Goal: Information Seeking & Learning: Learn about a topic

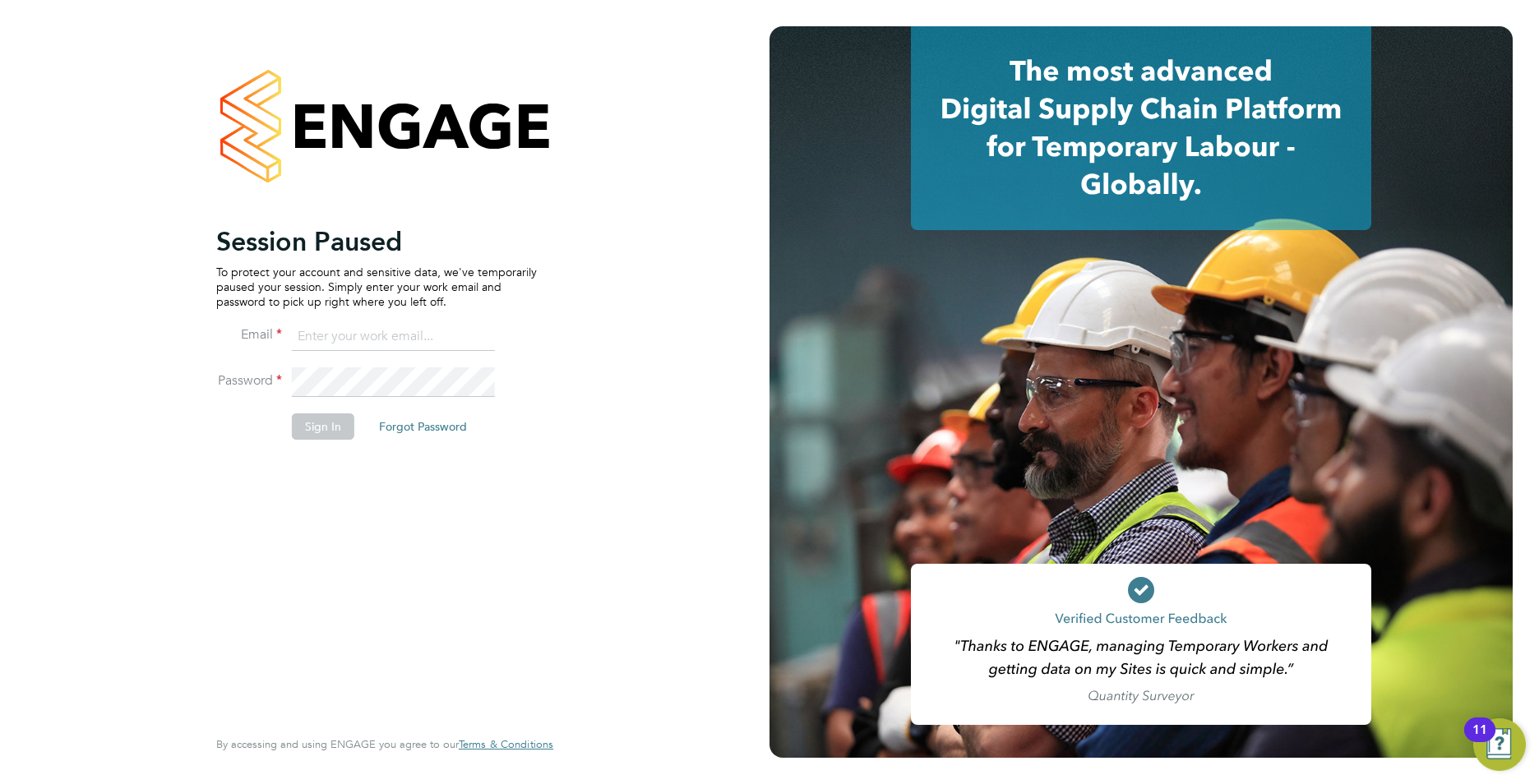
click at [325, 345] on input at bounding box center [393, 337] width 203 height 30
type input "callum@northbuildrecruit.com"
click at [258, 366] on fieldset "Email callum@northbuildrecruit.com Password Sign In Forgot Password" at bounding box center [377, 389] width 321 height 135
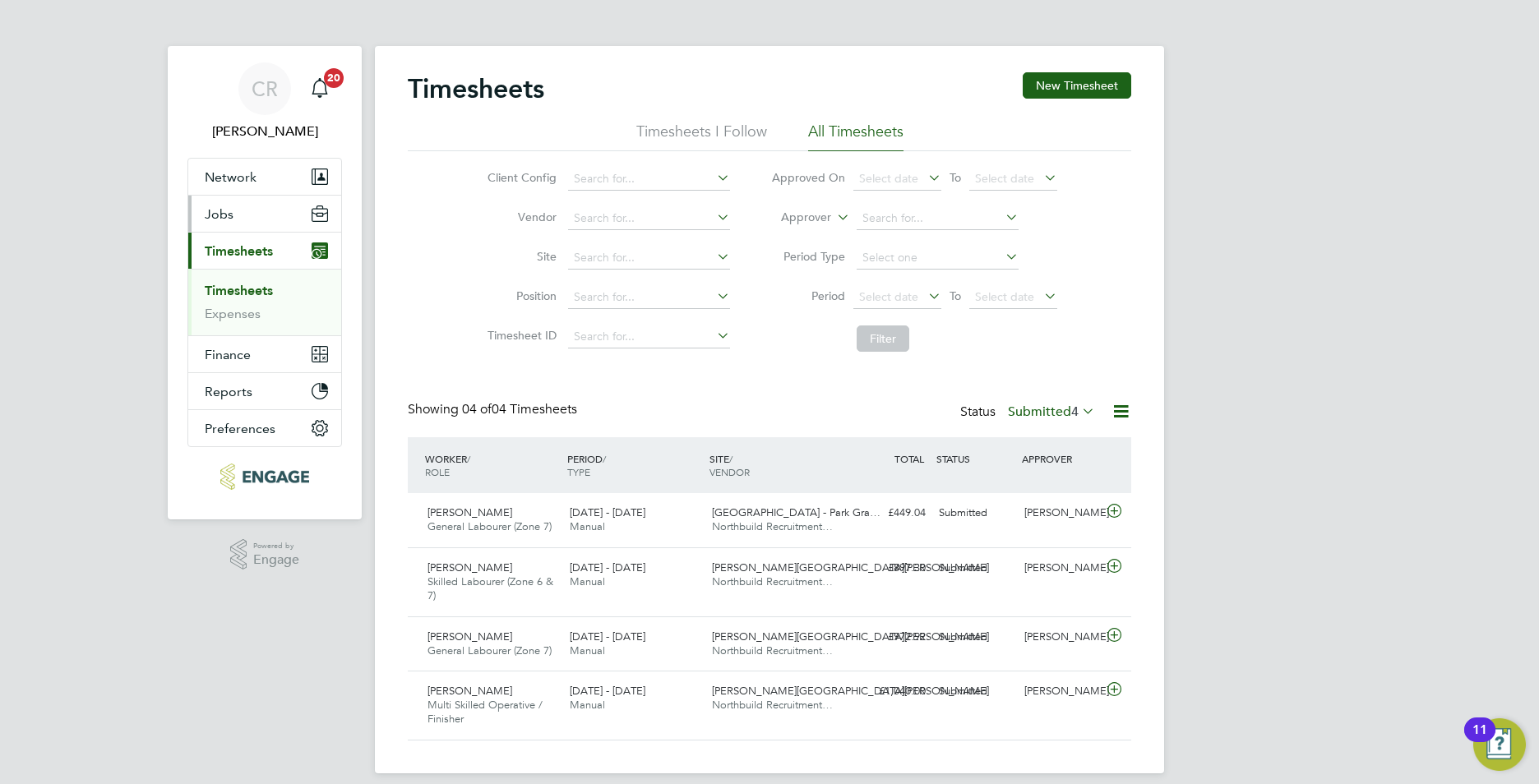
click at [243, 222] on button "Jobs" at bounding box center [264, 213] width 153 height 36
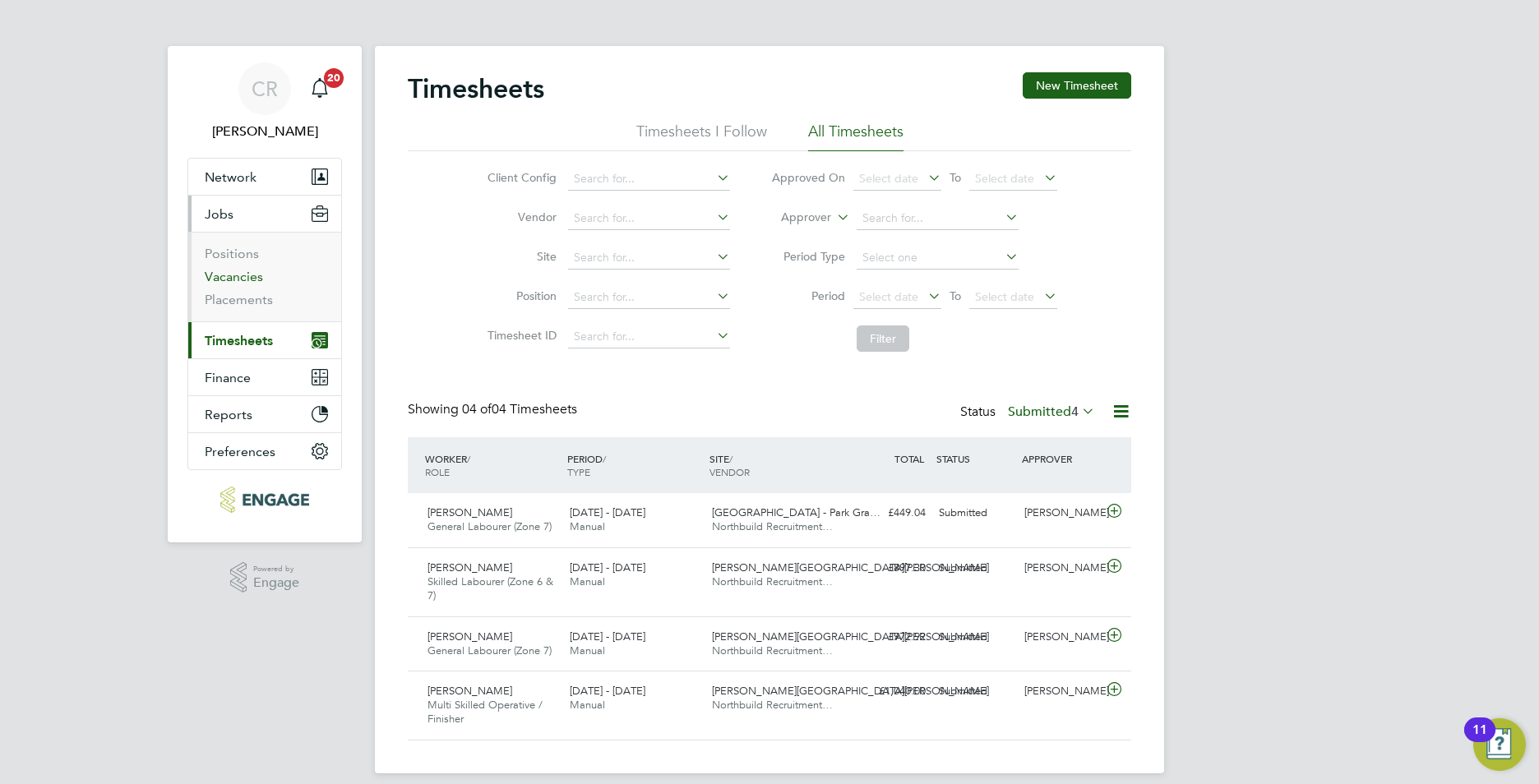
click at [240, 280] on link "Vacancies" at bounding box center [234, 276] width 58 height 15
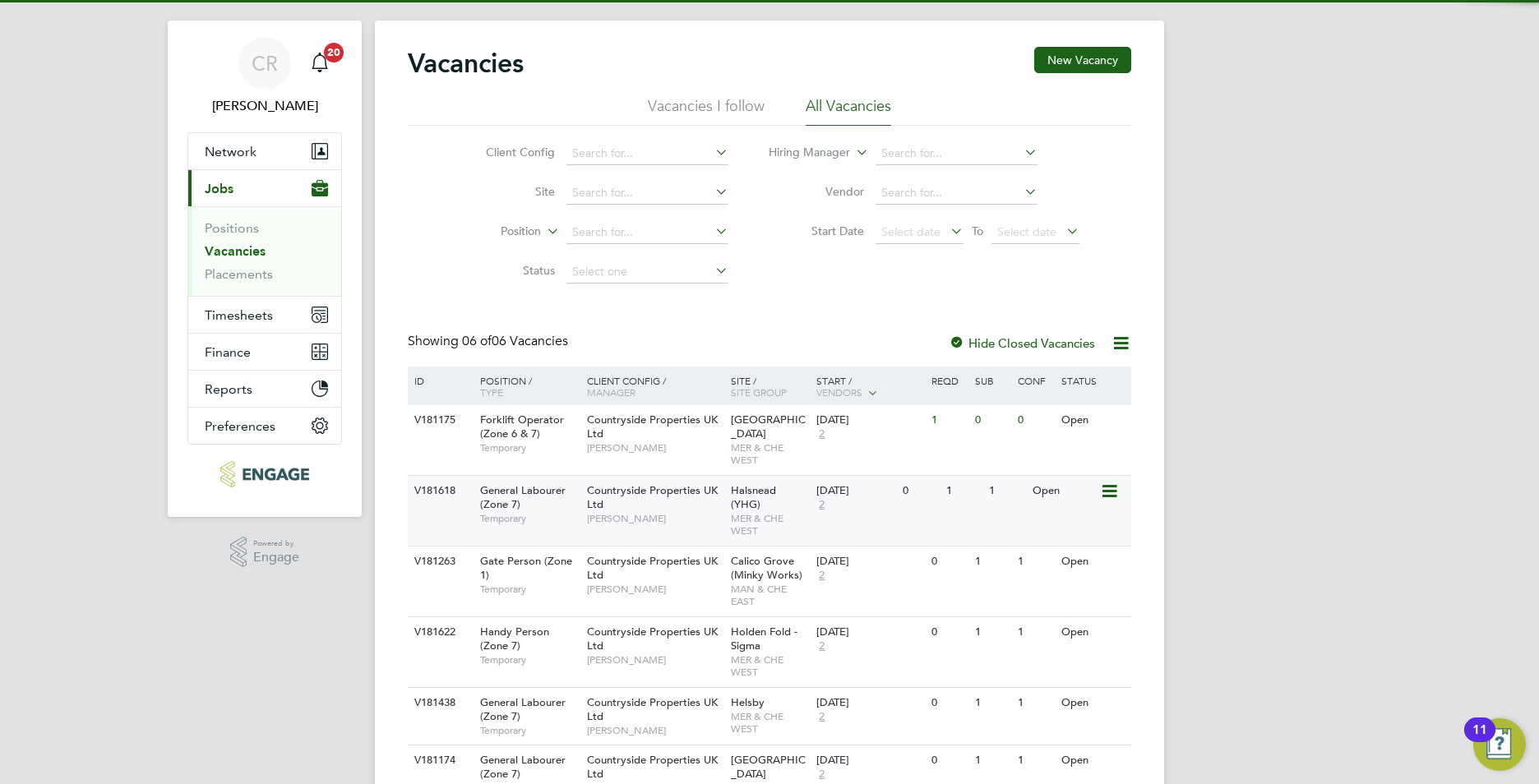
scroll to position [104, 0]
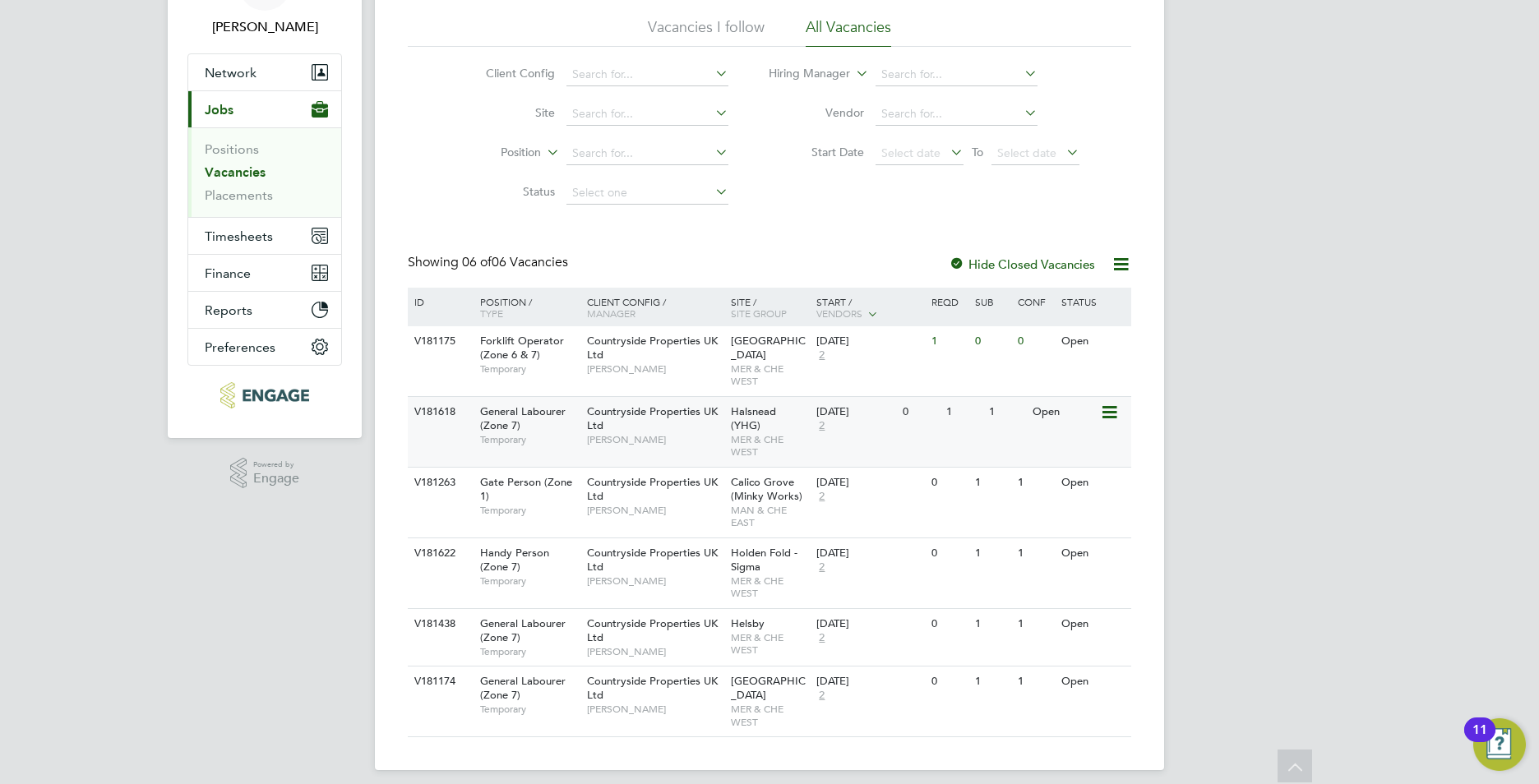
click at [680, 412] on span "Countryside Properties UK Ltd" at bounding box center [651, 418] width 130 height 28
click at [757, 633] on span "MER & CHE WEST" at bounding box center [770, 644] width 78 height 26
click at [892, 689] on div "25 Sep 2025 2" at bounding box center [855, 689] width 86 height 44
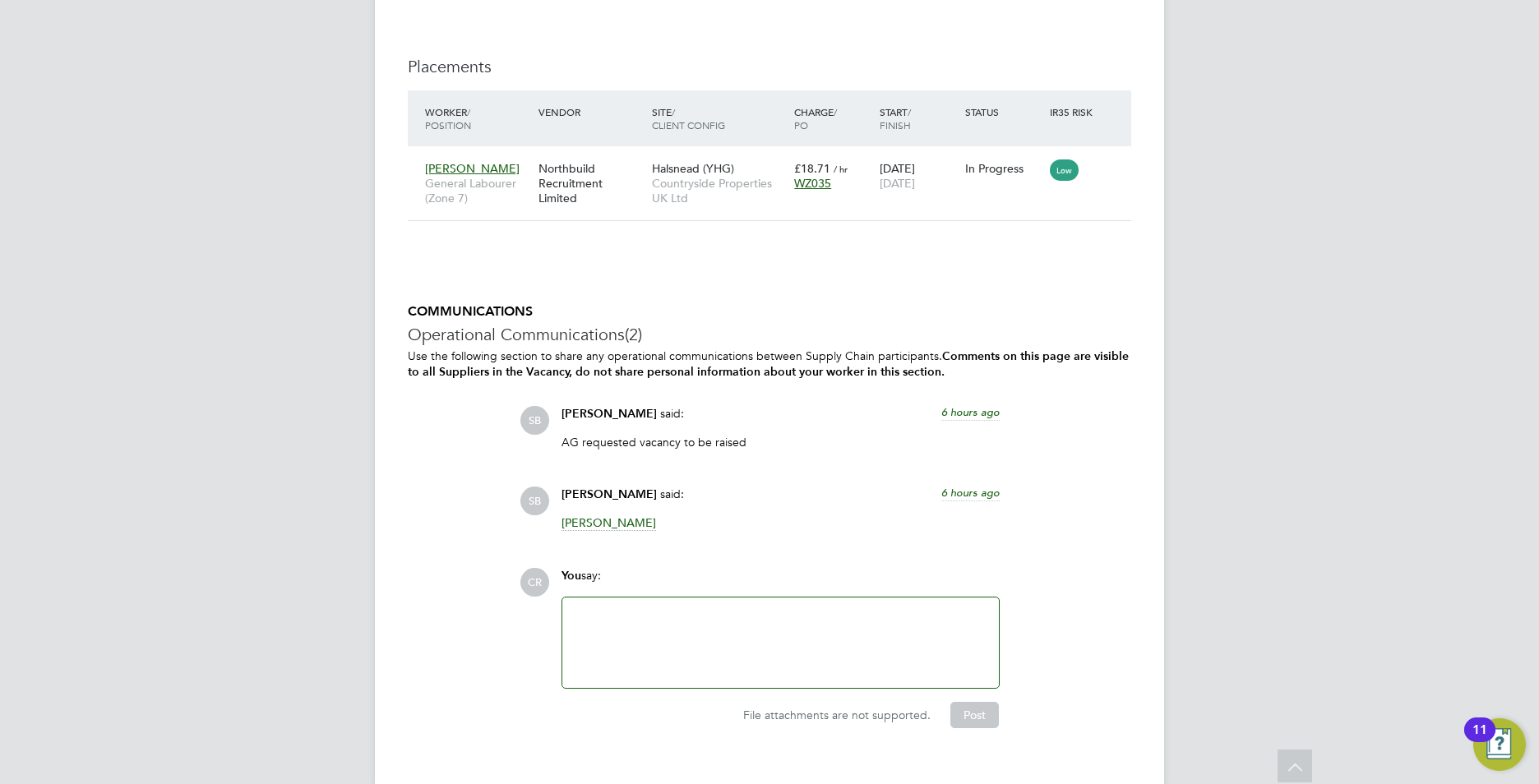
scroll to position [1526, 0]
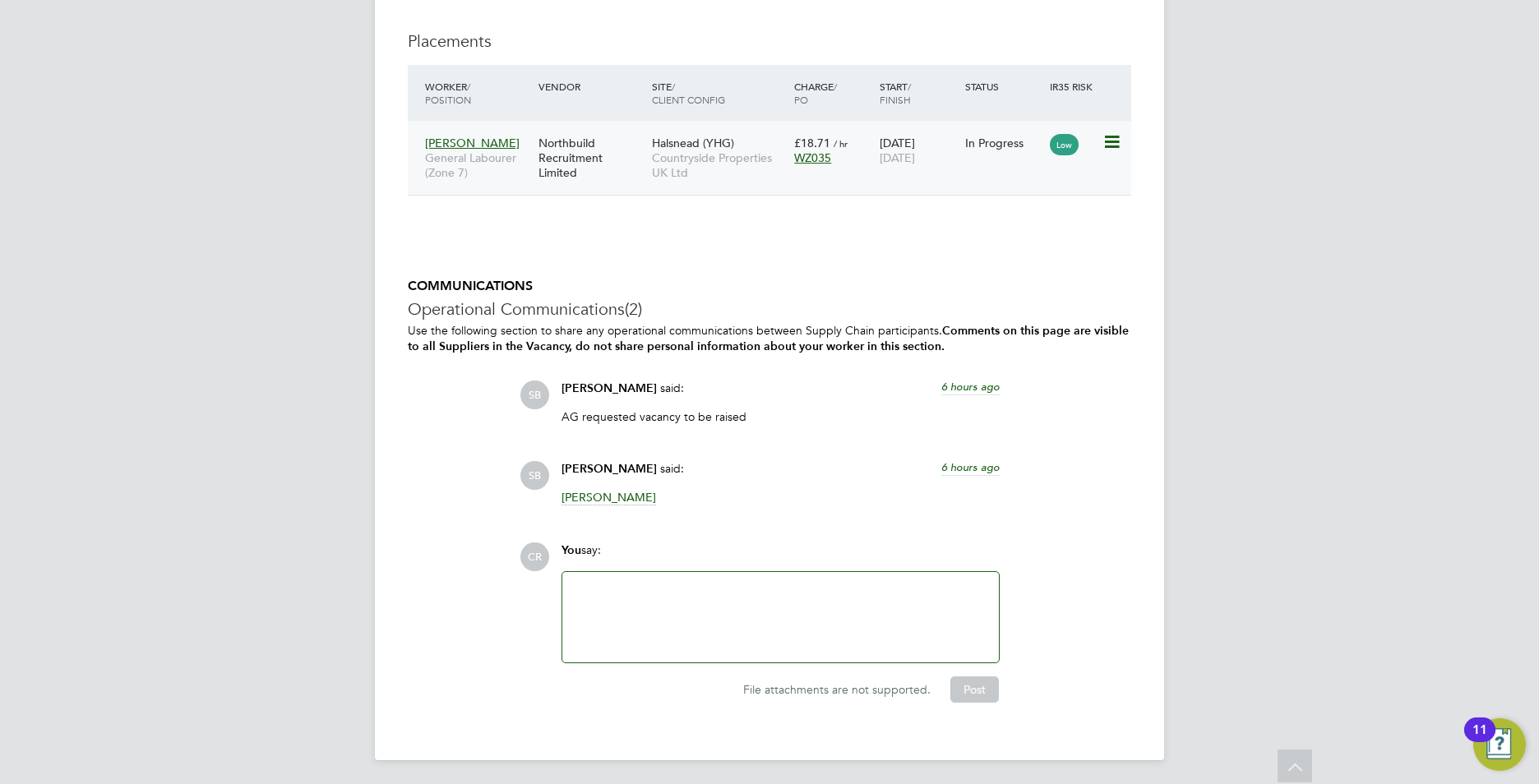
click at [1111, 140] on icon at bounding box center [1110, 141] width 16 height 20
click at [824, 295] on div "COMMUNICATIONS Operational Communications (2) Use the following section to shar…" at bounding box center [769, 490] width 724 height 425
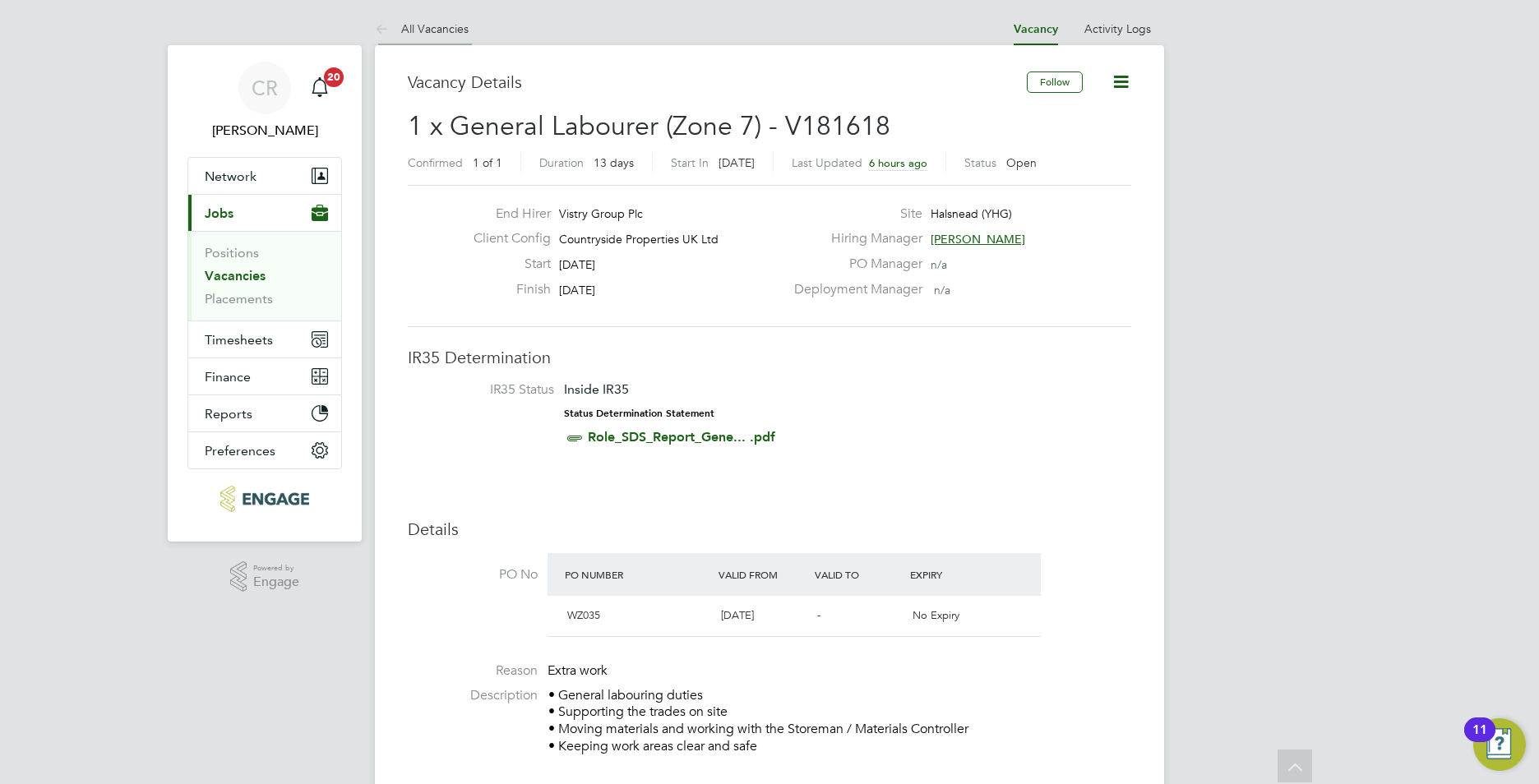
scroll to position [0, 0]
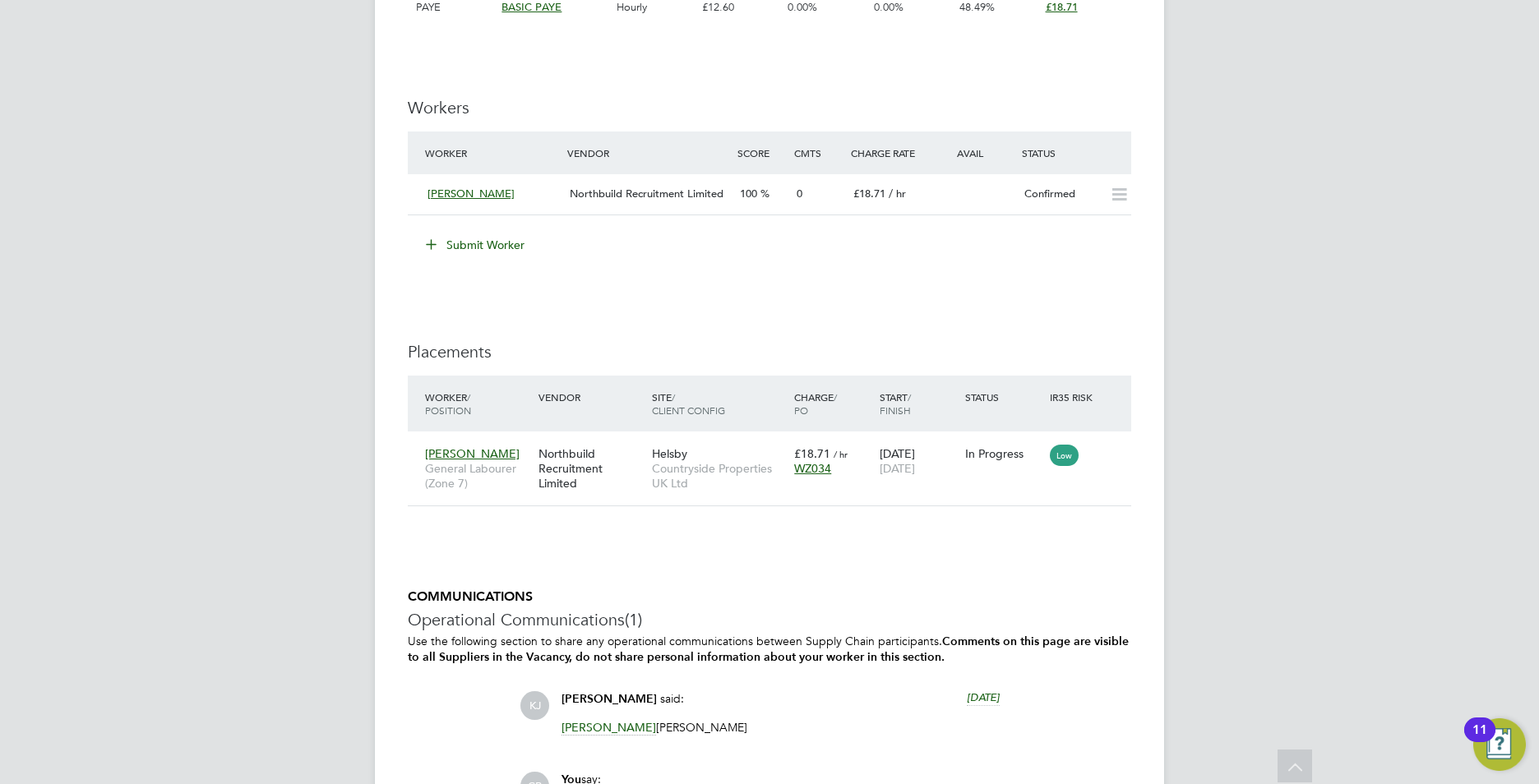
scroll to position [1232, 0]
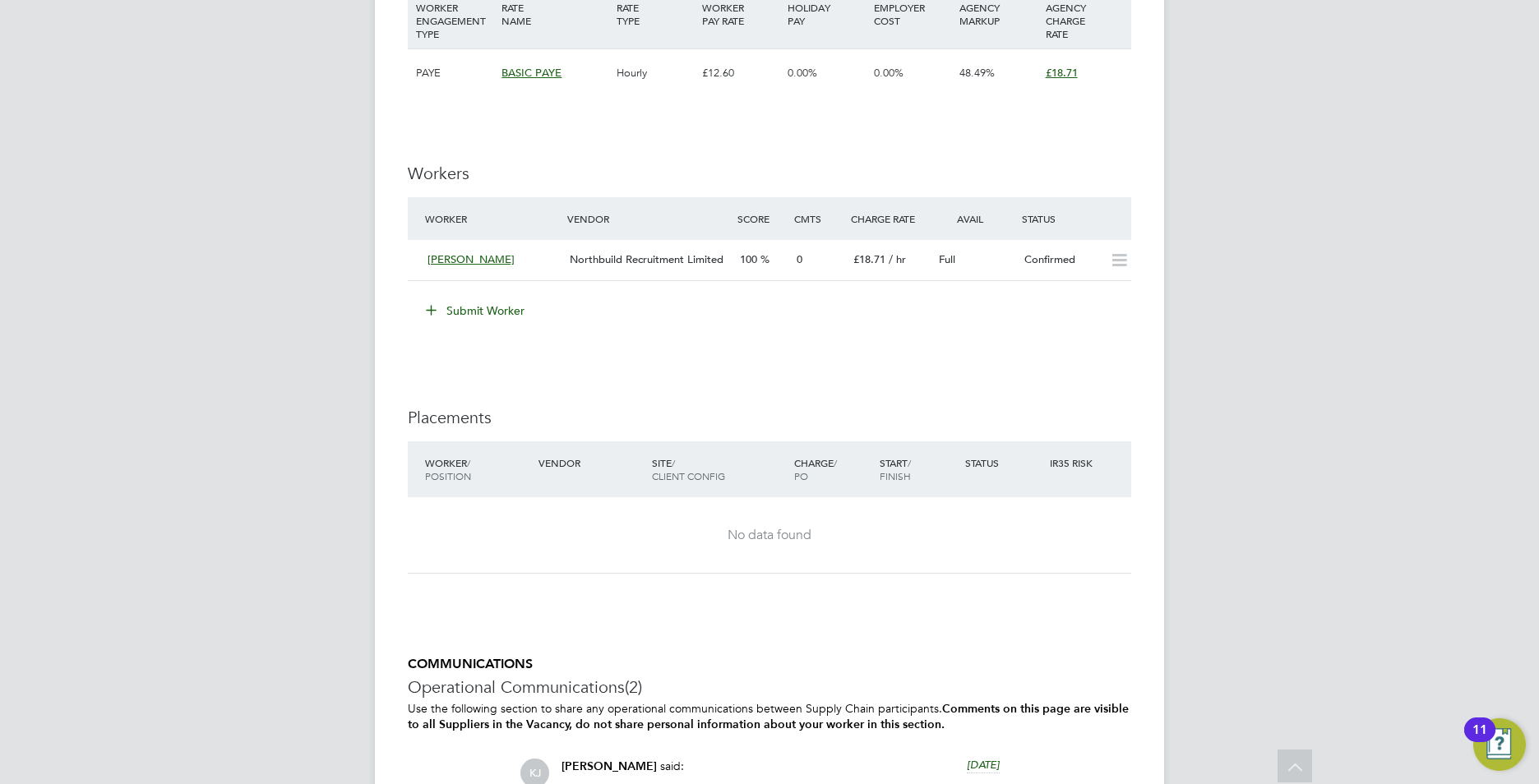
scroll to position [1150, 0]
